Goal: Task Accomplishment & Management: Manage account settings

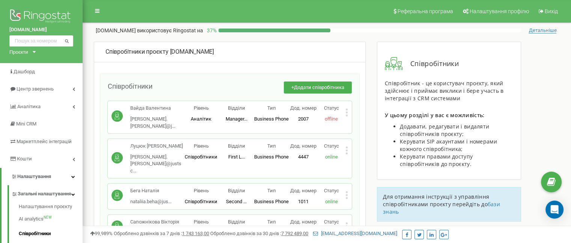
scroll to position [4950, 0]
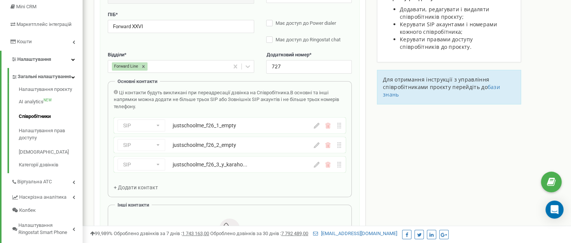
scroll to position [150, 0]
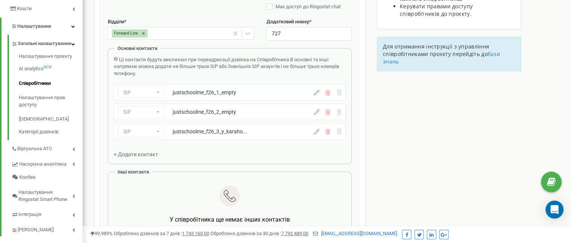
click at [318, 95] on icon at bounding box center [317, 93] width 6 height 6
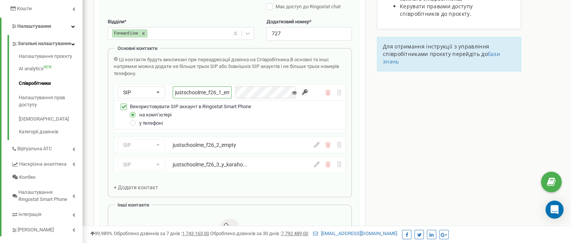
click at [207, 96] on input "justschoolme_f26_1_empty" at bounding box center [202, 92] width 59 height 12
paste input "y_novikova"
type input "justschoolme_f26_1_y_novikova"
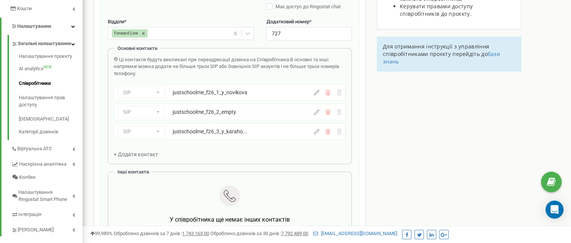
click at [316, 93] on icon at bounding box center [317, 93] width 6 height 6
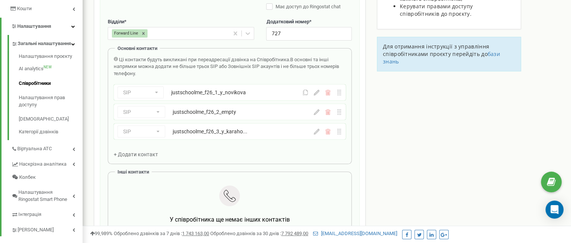
click at [314, 112] on icon at bounding box center [317, 112] width 6 height 6
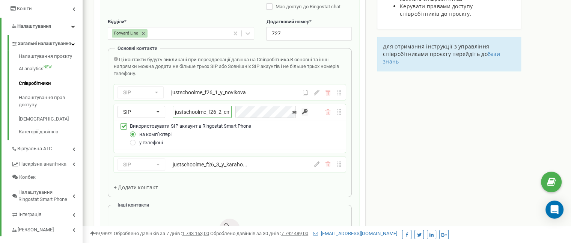
click at [209, 114] on input "justschoolme_f26_2_empty" at bounding box center [202, 112] width 59 height 12
paste input "y_nazarov"
type input "justschoolme_f26_2_y_nazarov"
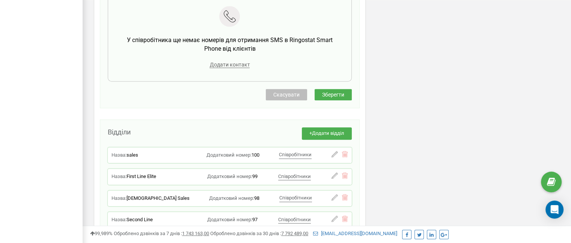
click at [338, 95] on span "Зберегти" at bounding box center [333, 95] width 22 height 6
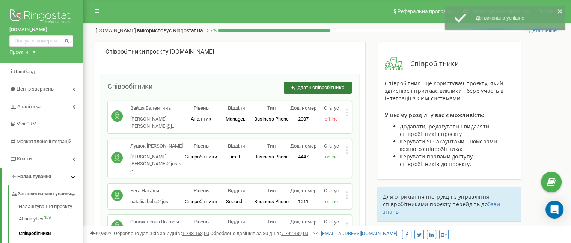
click at [321, 89] on span "Додати співробітника" at bounding box center [319, 87] width 50 height 6
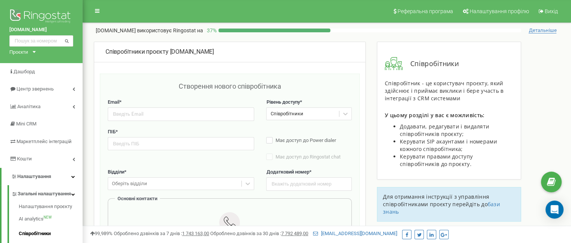
click at [189, 150] on div "ПІБ * Має доступ до Power dialer Має доступ до Ringostat chat Стане доступним п…" at bounding box center [230, 148] width 244 height 40
drag, startPoint x: 178, startPoint y: 133, endPoint x: 176, endPoint y: 139, distance: 6.1
click at [178, 135] on div "ПІБ *" at bounding box center [181, 139] width 146 height 22
click at [174, 141] on input "text" at bounding box center [181, 143] width 146 height 13
paste input "Forward XXIV"
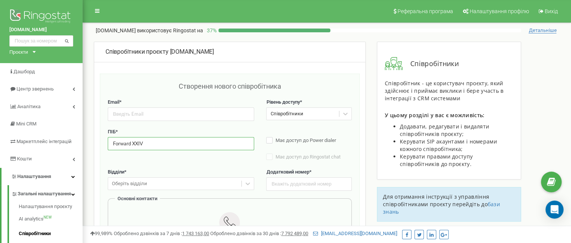
type input "Forward XXIV"
click at [166, 111] on input "email" at bounding box center [181, 113] width 146 height 13
paste input "forward_29_ringostat@justschool.io"
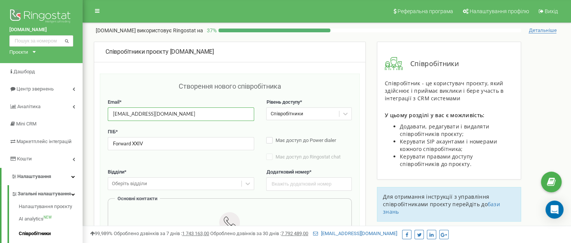
type input "forward_29_ringostat@justschool.io"
drag, startPoint x: 298, startPoint y: 192, endPoint x: 297, endPoint y: 183, distance: 9.0
click at [297, 191] on div "Відділи * Оберіть відділи Додатковий номер *" at bounding box center [230, 183] width 244 height 30
paste input "730"
type input "730"
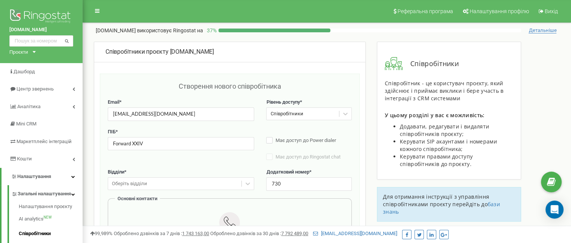
click at [153, 182] on div "Оберіть відділи" at bounding box center [181, 183] width 146 height 13
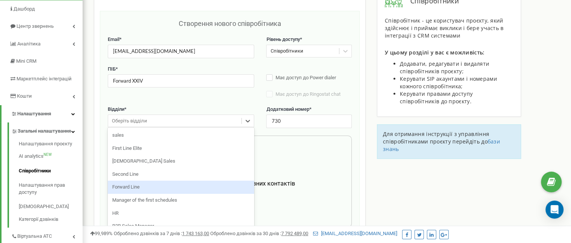
scroll to position [63, 0]
click at [158, 189] on div "Forward Line" at bounding box center [181, 186] width 146 height 13
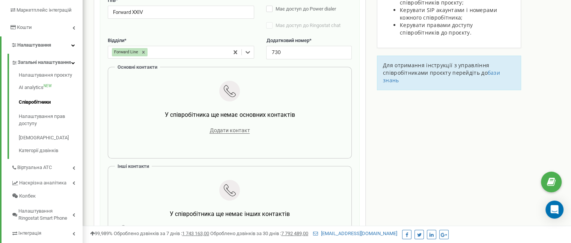
scroll to position [138, 0]
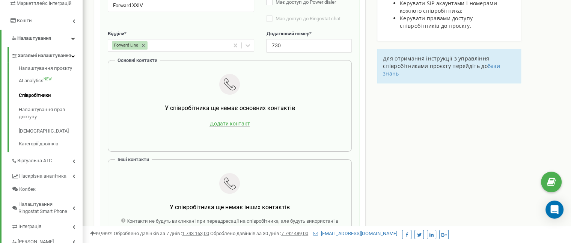
click at [211, 126] on span "Додати контакт" at bounding box center [229, 123] width 40 height 6
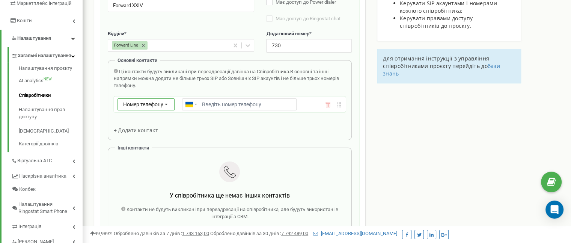
click at [147, 106] on span "Номер телефону" at bounding box center [143, 104] width 40 height 6
click at [147, 128] on div "SIP" at bounding box center [146, 126] width 56 height 11
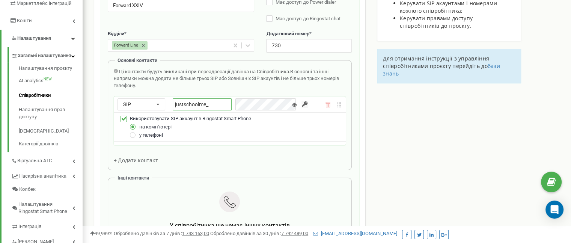
click at [219, 106] on input "justschoolme_" at bounding box center [202, 104] width 59 height 12
paste input "f29_1_a_shelipova"
type input "justschoolme_f29_1_a_shelipova"
click at [132, 159] on div "Email * forward_29_ringostat@justschool.io Рівень доступу * Співробітники ПІБ *…" at bounding box center [230, 174] width 244 height 427
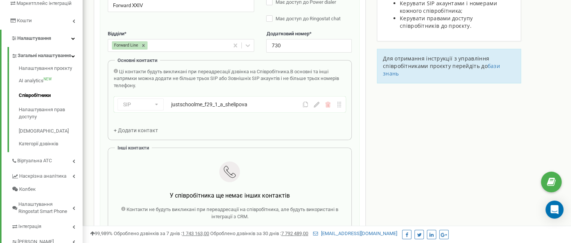
click at [136, 126] on div "+ Додати контакт" at bounding box center [139, 130] width 51 height 8
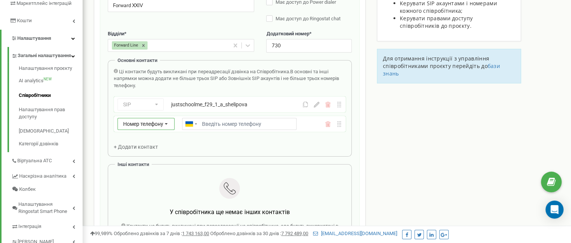
click at [136, 126] on span "Номер телефону" at bounding box center [143, 124] width 40 height 6
click at [136, 148] on div "SIP" at bounding box center [146, 145] width 56 height 11
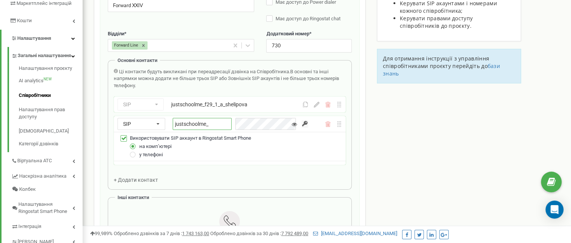
click at [227, 124] on input "justschoolme_" at bounding box center [202, 124] width 59 height 12
paste input "f29_2_s_tkachenko"
type input "justschoolme_f29_2_s_tkachenko"
drag, startPoint x: 437, startPoint y: 166, endPoint x: 337, endPoint y: 171, distance: 100.0
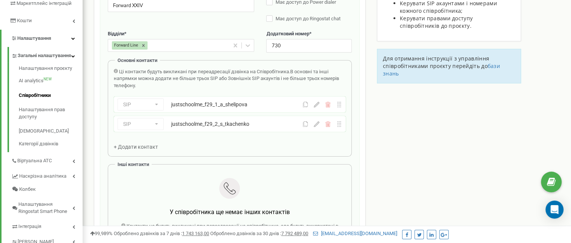
click at [151, 149] on span "+ Додати контакт" at bounding box center [136, 147] width 44 height 6
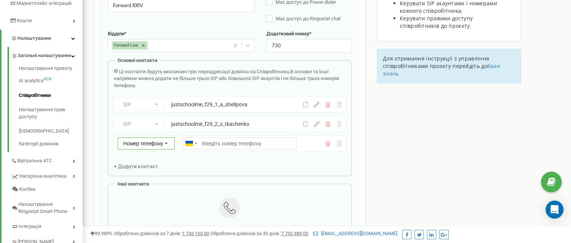
drag, startPoint x: 139, startPoint y: 144, endPoint x: 139, endPoint y: 152, distance: 8.6
click at [139, 144] on span "Номер телефону" at bounding box center [143, 143] width 40 height 6
click at [140, 164] on div "SIP" at bounding box center [146, 165] width 56 height 11
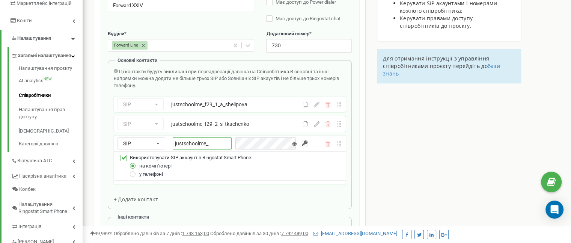
click at [227, 141] on input "justschoolme_" at bounding box center [202, 143] width 59 height 12
paste input "f29_3_d_pohribnyy"
type input "justschoolme_f29_3_d_pohribnyy"
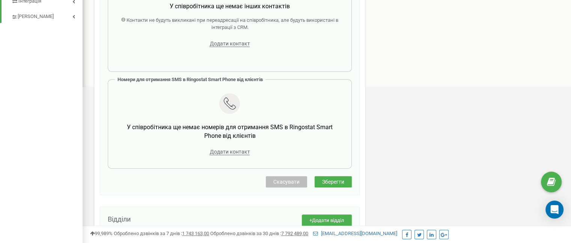
click at [336, 182] on span "Зберегти" at bounding box center [333, 182] width 22 height 6
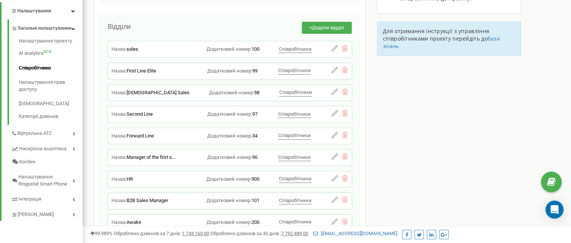
scroll to position [0, 0]
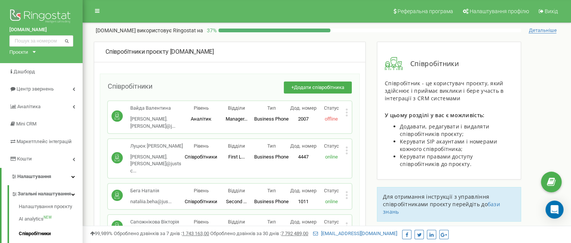
scroll to position [4573, 0]
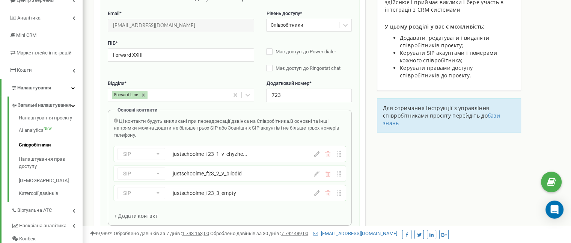
scroll to position [75, 0]
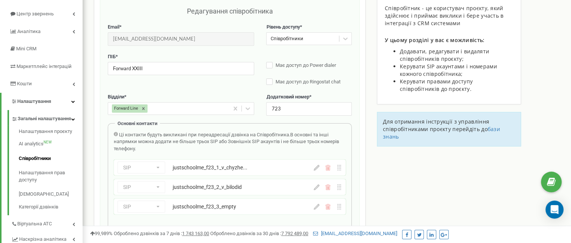
click at [316, 209] on icon at bounding box center [317, 207] width 6 height 6
click at [221, 205] on input "justschoolme_f23_3_empty" at bounding box center [202, 206] width 59 height 12
paste input "d_furman"
type input "justschoolme_f23_3_d_furman"
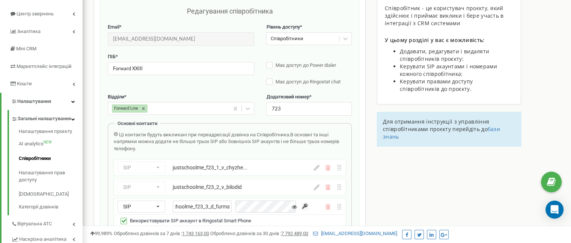
scroll to position [0, 0]
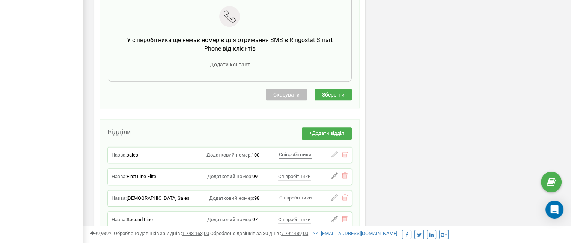
click at [342, 99] on button "Зберегти" at bounding box center [332, 94] width 37 height 11
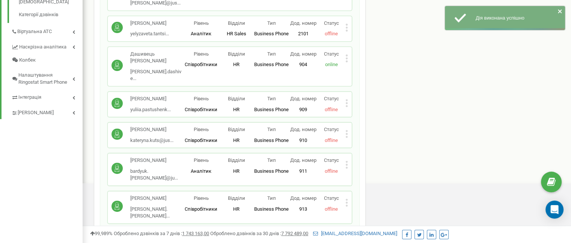
scroll to position [450, 0]
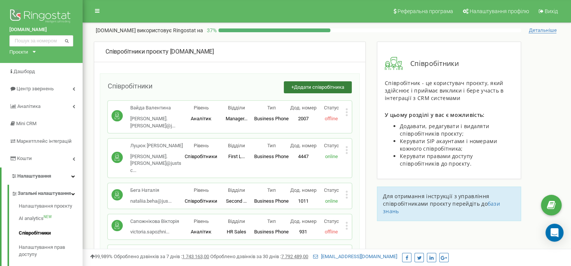
click at [301, 92] on button "+ Додати співробітника" at bounding box center [318, 87] width 68 height 12
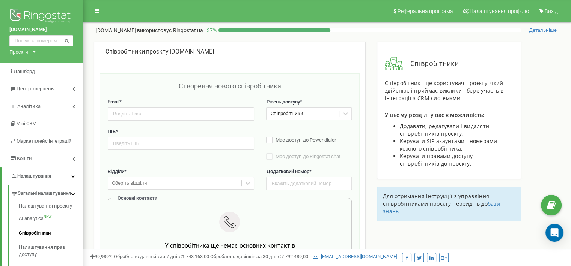
drag, startPoint x: 146, startPoint y: 150, endPoint x: 142, endPoint y: 140, distance: 10.3
click at [146, 149] on div "ПІБ * Має доступ до Power dialer Має доступ до Ringostat chat Стане доступним п…" at bounding box center [230, 148] width 244 height 40
click at [141, 140] on input "text" at bounding box center [181, 143] width 146 height 13
paste input "Forward XXVIII"
type input "Forward XXVIII"
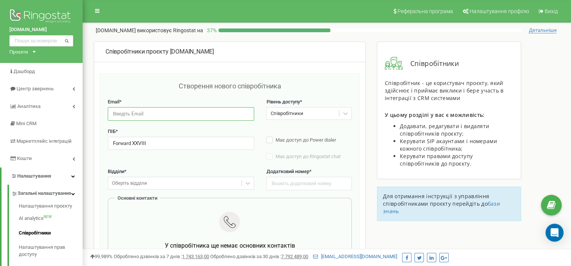
click at [145, 115] on input "email" at bounding box center [181, 113] width 146 height 13
paste input "forward_28_ringostat@justschool.io"
type input "forward_28_ringostat@justschool.io"
click at [299, 176] on div "Додатковий номер *" at bounding box center [308, 179] width 85 height 22
click at [298, 180] on input "text" at bounding box center [308, 183] width 85 height 13
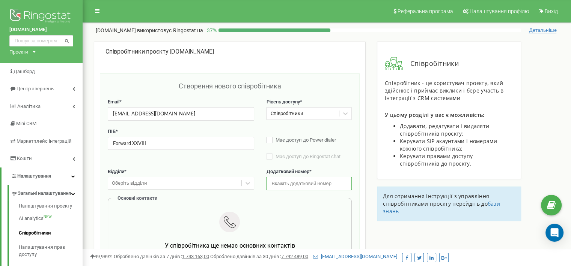
paste input "729"
type input "729"
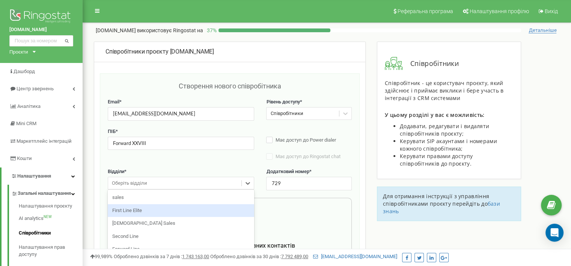
scroll to position [39, 0]
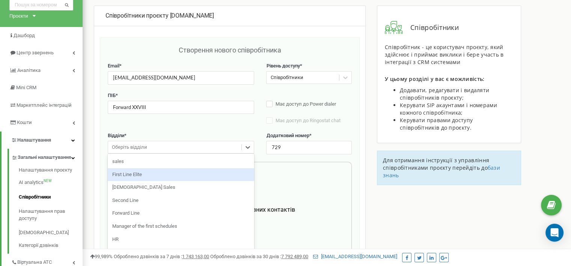
click at [177, 154] on div "option First Line Elite focused, 2 of 11. 11 results available. Use Up and Down…" at bounding box center [181, 147] width 146 height 13
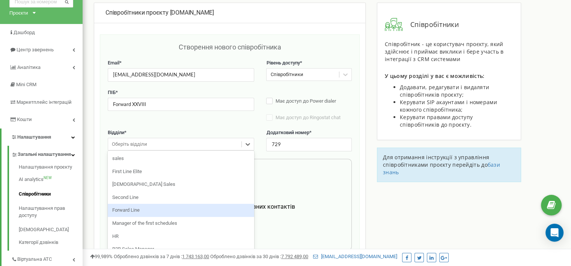
click at [163, 212] on div "Forward Line" at bounding box center [181, 210] width 146 height 13
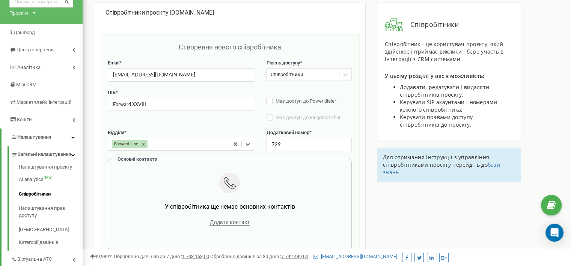
scroll to position [114, 0]
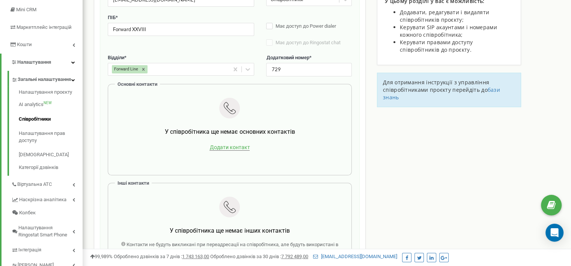
click at [226, 149] on span "Додати контакт" at bounding box center [229, 147] width 40 height 6
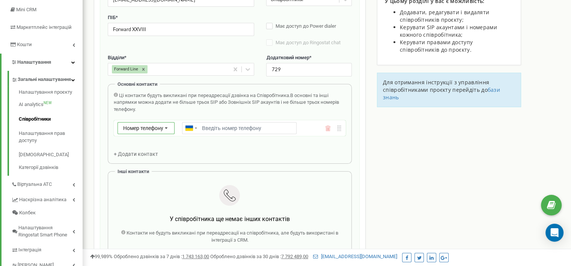
click at [148, 132] on div "Номер телефону Номер телефону SIP Зовнішній SIP" at bounding box center [145, 128] width 57 height 12
click at [148, 153] on div "SIP" at bounding box center [146, 150] width 56 height 11
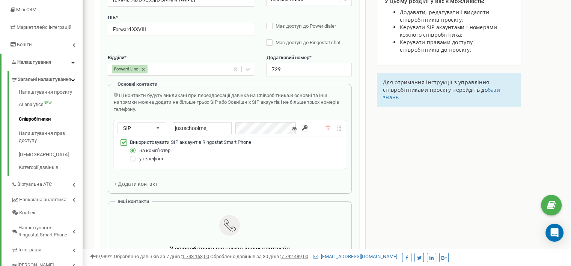
drag, startPoint x: 214, startPoint y: 128, endPoint x: 109, endPoint y: 120, distance: 105.3
click at [105, 119] on div "Створення нового співробітника Email * forward_28_ringostat@justschool.io Рівен…" at bounding box center [230, 198] width 260 height 479
click at [220, 128] on input "justschoolme_" at bounding box center [202, 128] width 59 height 12
paste input "f28_1_a_khodanovych"
type input "justschoolme_f28_1_a_khodanovych"
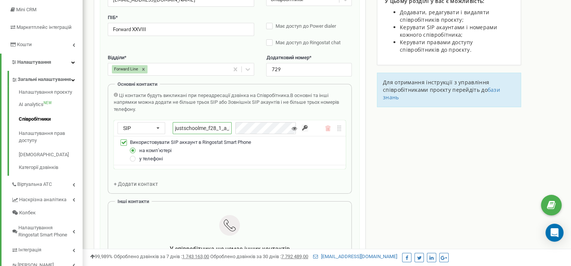
scroll to position [0, 27]
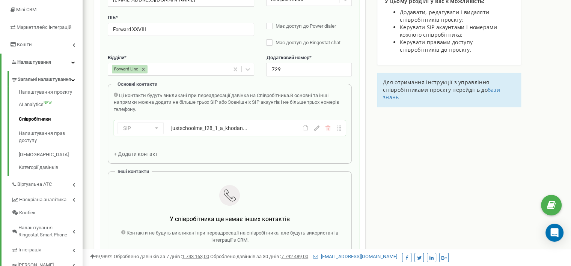
drag, startPoint x: 463, startPoint y: 194, endPoint x: 331, endPoint y: 191, distance: 131.7
drag, startPoint x: 140, startPoint y: 159, endPoint x: 140, endPoint y: 151, distance: 7.9
click at [140, 155] on div "Основні контакти Ці контакти будуть викликані при переадресації дзвінка на Спів…" at bounding box center [230, 124] width 244 height 80
click at [126, 153] on span "+ Додати контакт" at bounding box center [136, 154] width 44 height 6
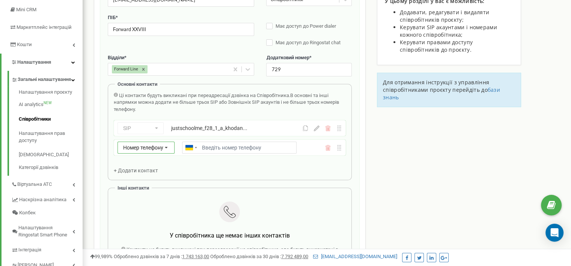
click at [141, 143] on div "Номер телефону Номер телефону SIP Зовнішній SIP" at bounding box center [145, 148] width 57 height 12
click at [139, 168] on div "SIP" at bounding box center [146, 169] width 56 height 11
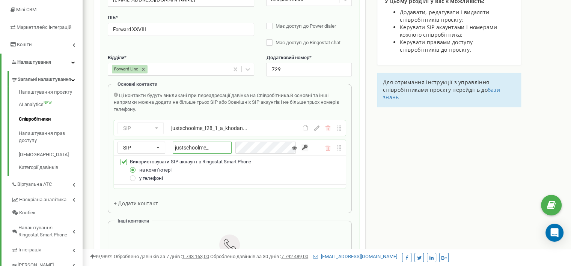
click at [229, 153] on input "justschoolme_" at bounding box center [202, 148] width 59 height 12
paste input "f28_2_m_stovbchatyy"
type input "justschoolme_f28_2_m_stovbchatyy"
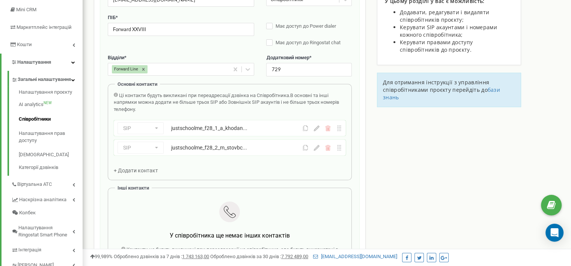
click at [140, 170] on span "+ Додати контакт" at bounding box center [136, 171] width 44 height 6
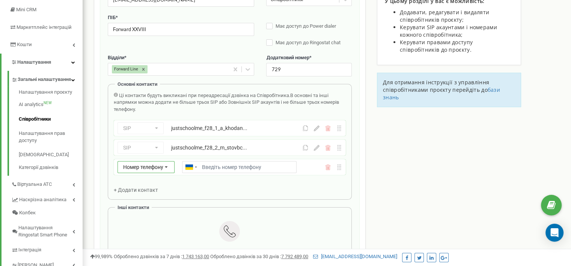
drag, startPoint x: 140, startPoint y: 168, endPoint x: 141, endPoint y: 180, distance: 12.4
click at [140, 168] on span "Номер телефону" at bounding box center [143, 167] width 40 height 6
click at [142, 190] on div "SIP" at bounding box center [146, 189] width 56 height 11
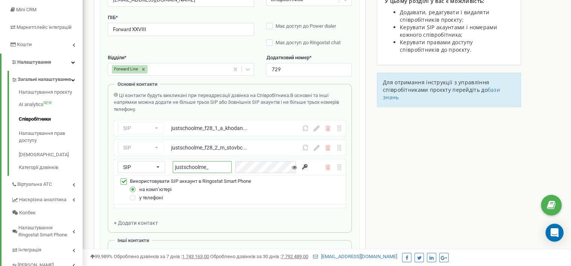
click at [227, 167] on input "justschoolme_" at bounding box center [202, 167] width 59 height 12
paste input "f28_3_i_ivantsov"
type input "justschoolme_f28_3_i_ivantsov"
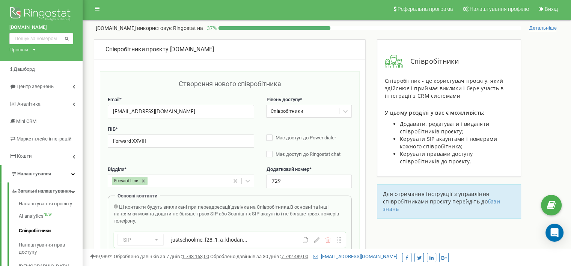
scroll to position [0, 0]
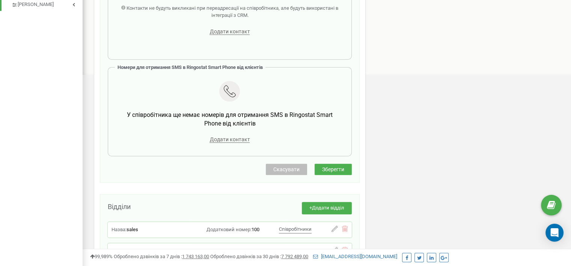
click at [334, 168] on span "Зберегти" at bounding box center [333, 170] width 22 height 6
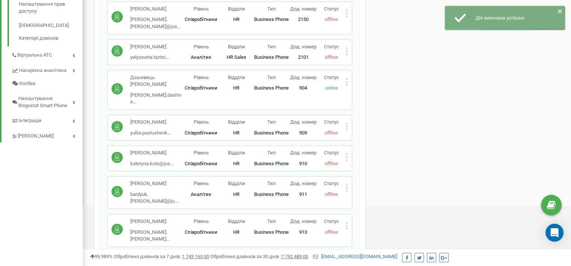
scroll to position [375, 0]
